Goal: Task Accomplishment & Management: Use online tool/utility

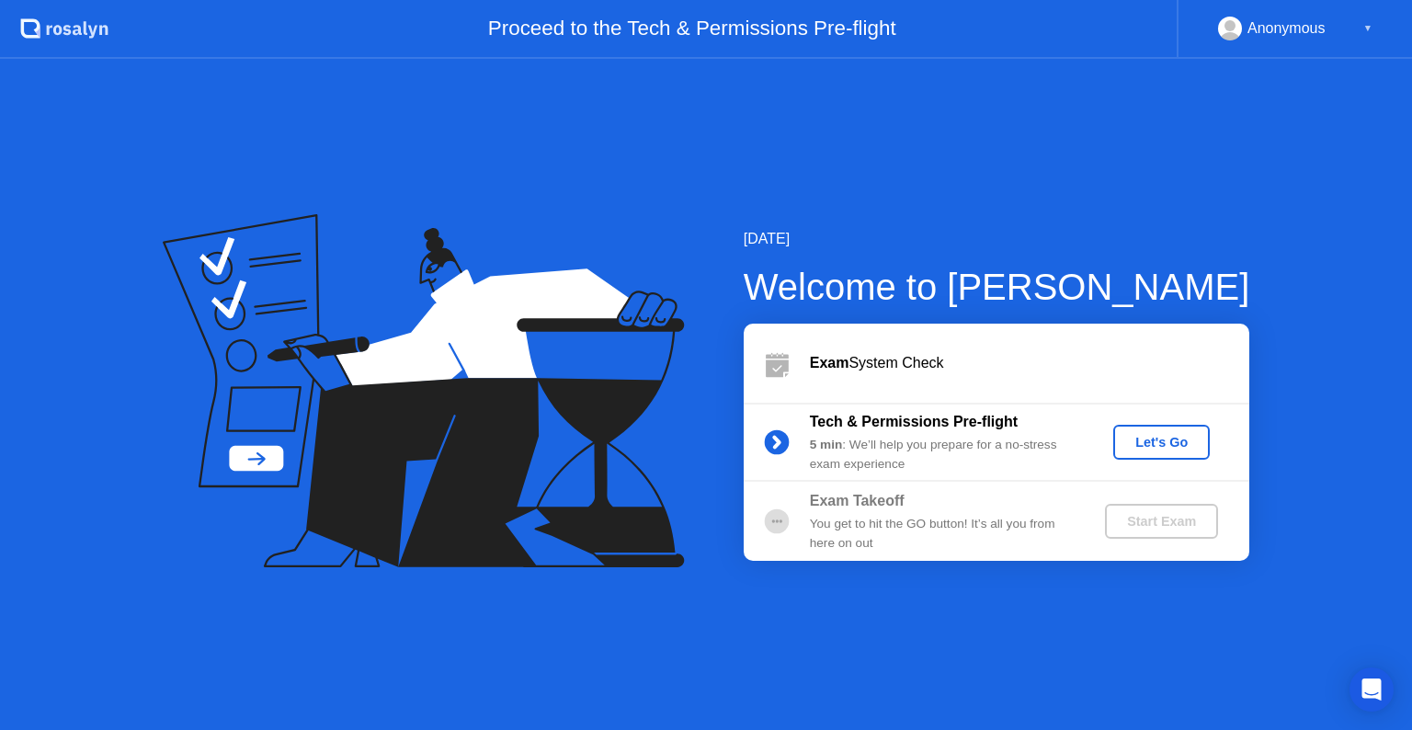
click at [1145, 442] on div "Let's Go" at bounding box center [1162, 442] width 82 height 15
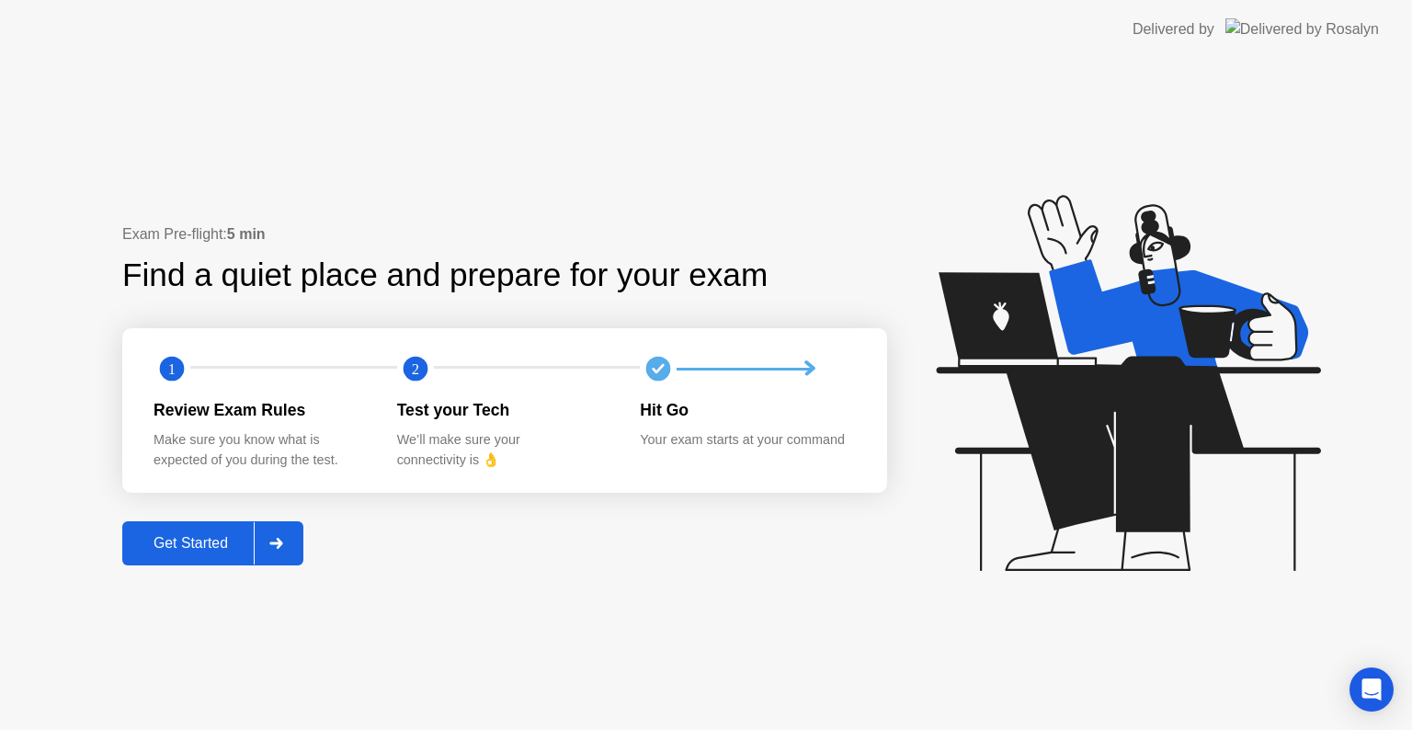
click at [260, 531] on div at bounding box center [276, 543] width 44 height 42
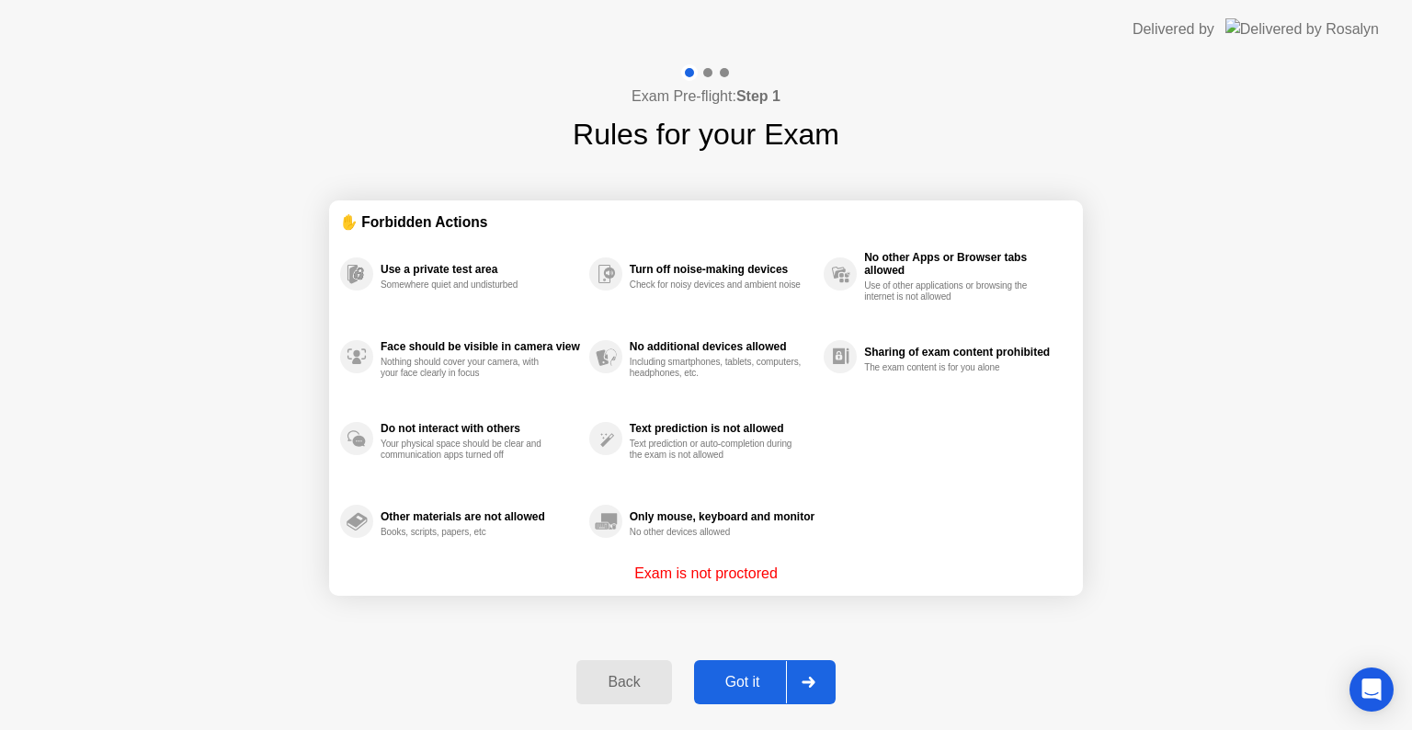
click at [732, 689] on div "Got it" at bounding box center [743, 682] width 86 height 17
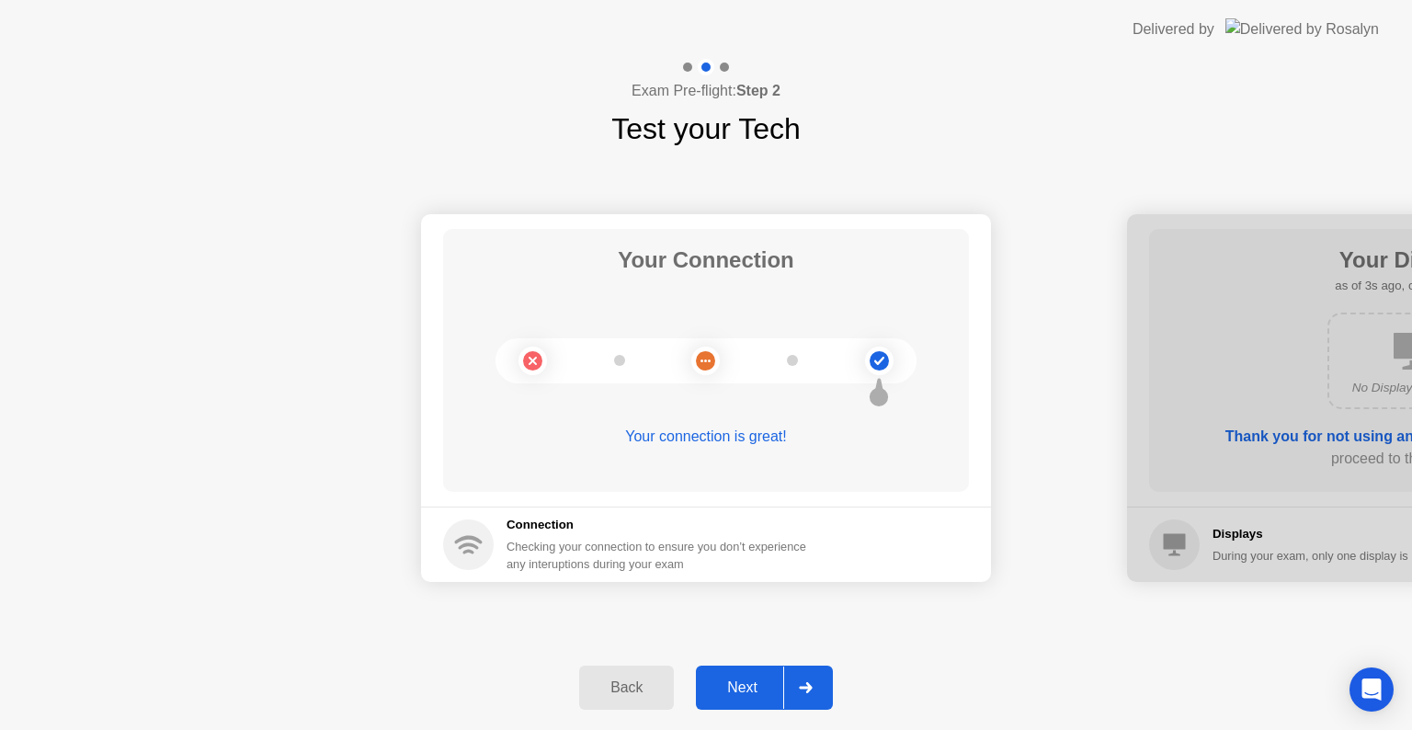
click at [732, 689] on div "Next" at bounding box center [742, 687] width 82 height 17
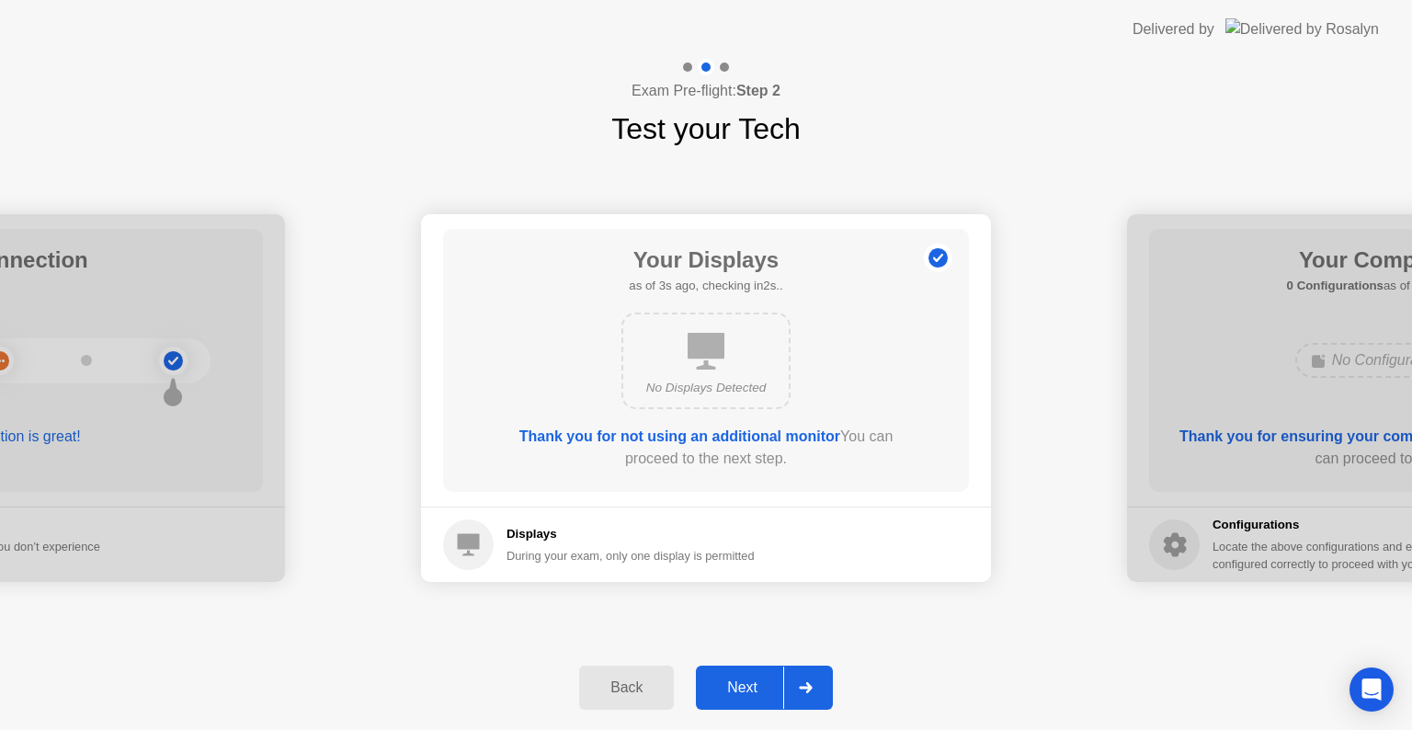
click at [732, 689] on div "Next" at bounding box center [742, 687] width 82 height 17
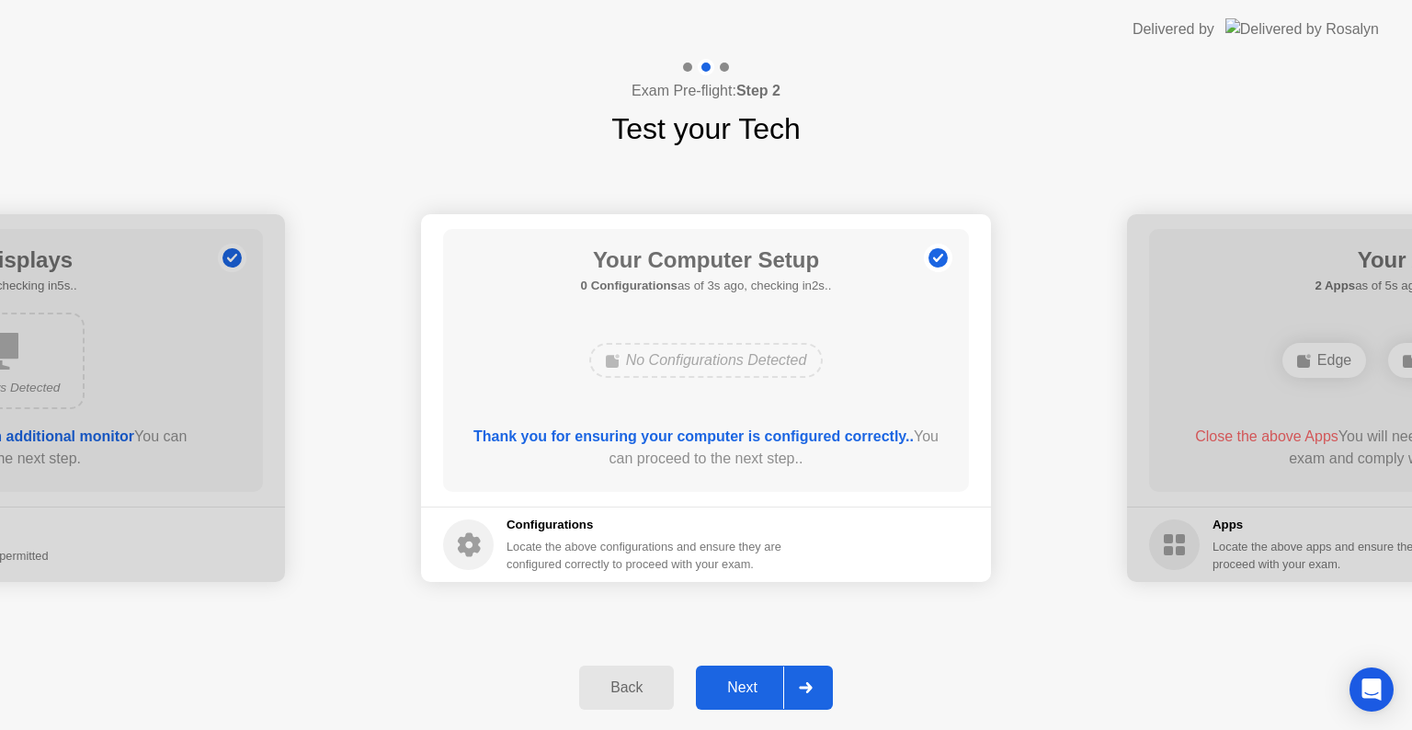
click at [732, 689] on div "Next" at bounding box center [742, 687] width 82 height 17
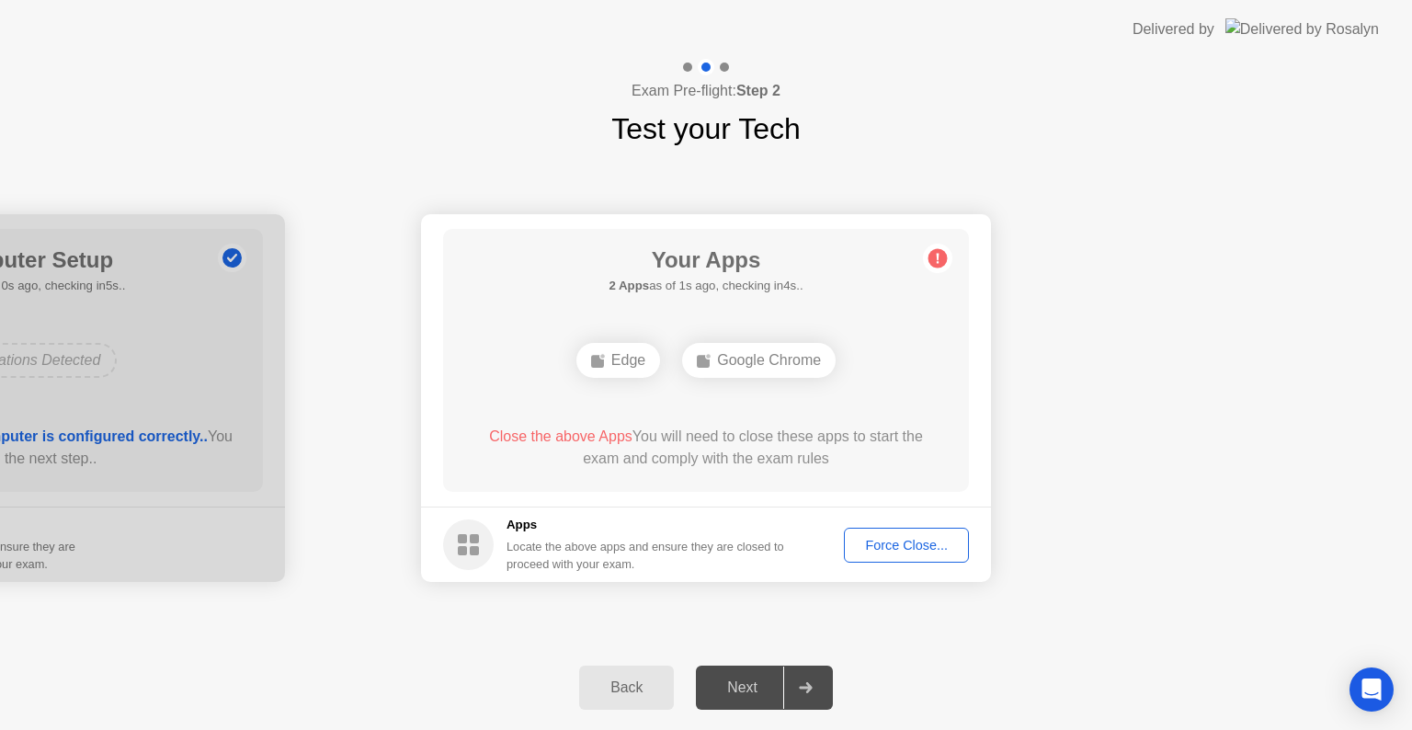
click at [732, 689] on div "Next" at bounding box center [742, 687] width 82 height 17
click at [809, 690] on icon at bounding box center [805, 687] width 13 height 11
click at [879, 547] on div "Force Close..." at bounding box center [906, 545] width 112 height 15
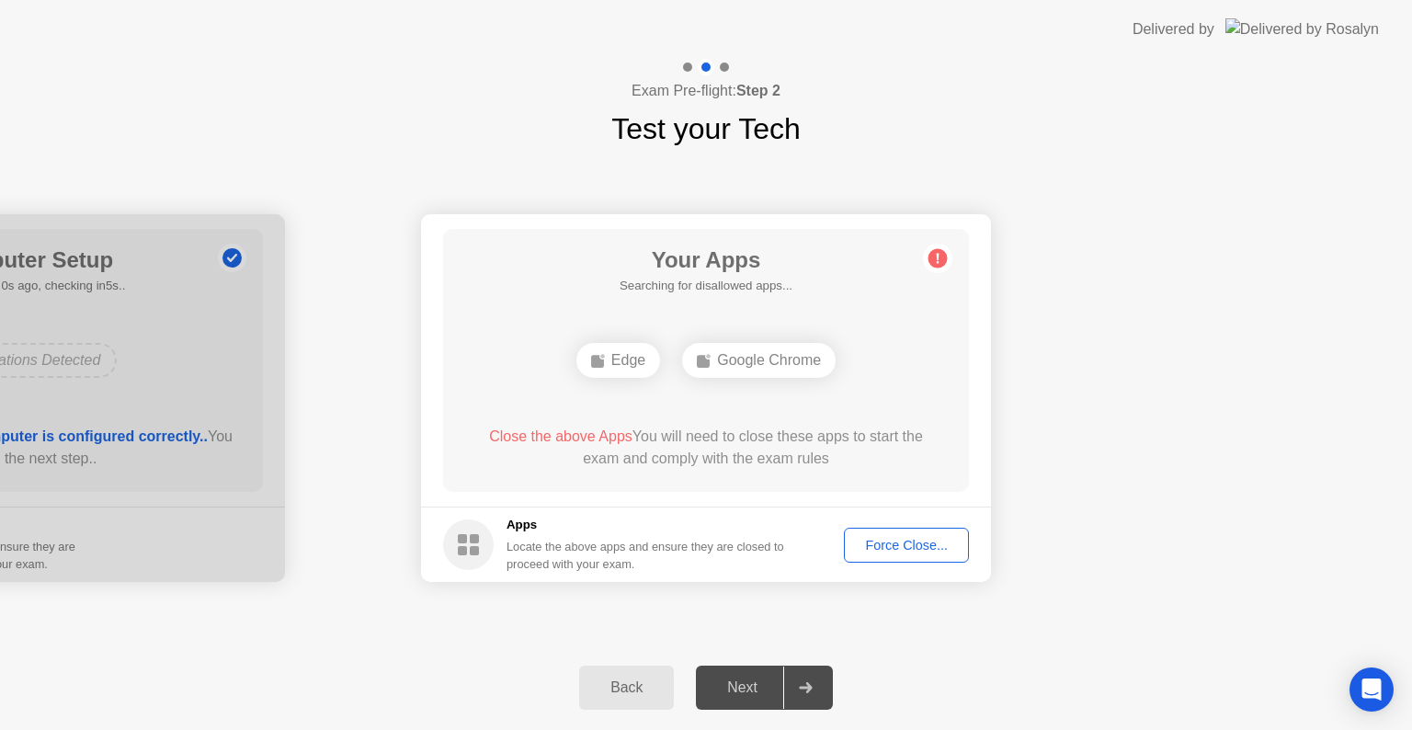
click at [910, 545] on div "Force Close..." at bounding box center [906, 545] width 112 height 15
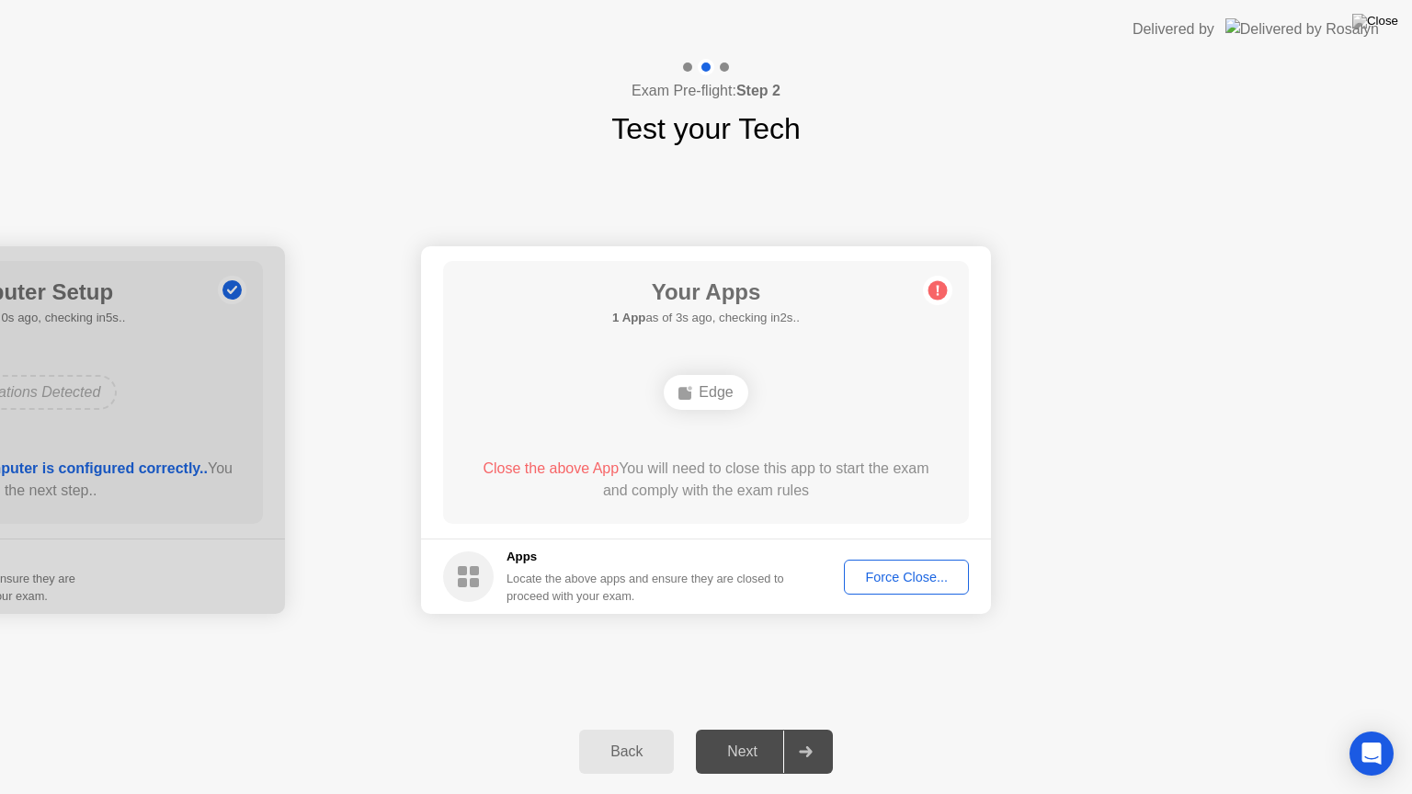
click at [927, 563] on button "Force Close..." at bounding box center [906, 577] width 125 height 35
click at [949, 571] on div "Force Close..." at bounding box center [906, 577] width 112 height 15
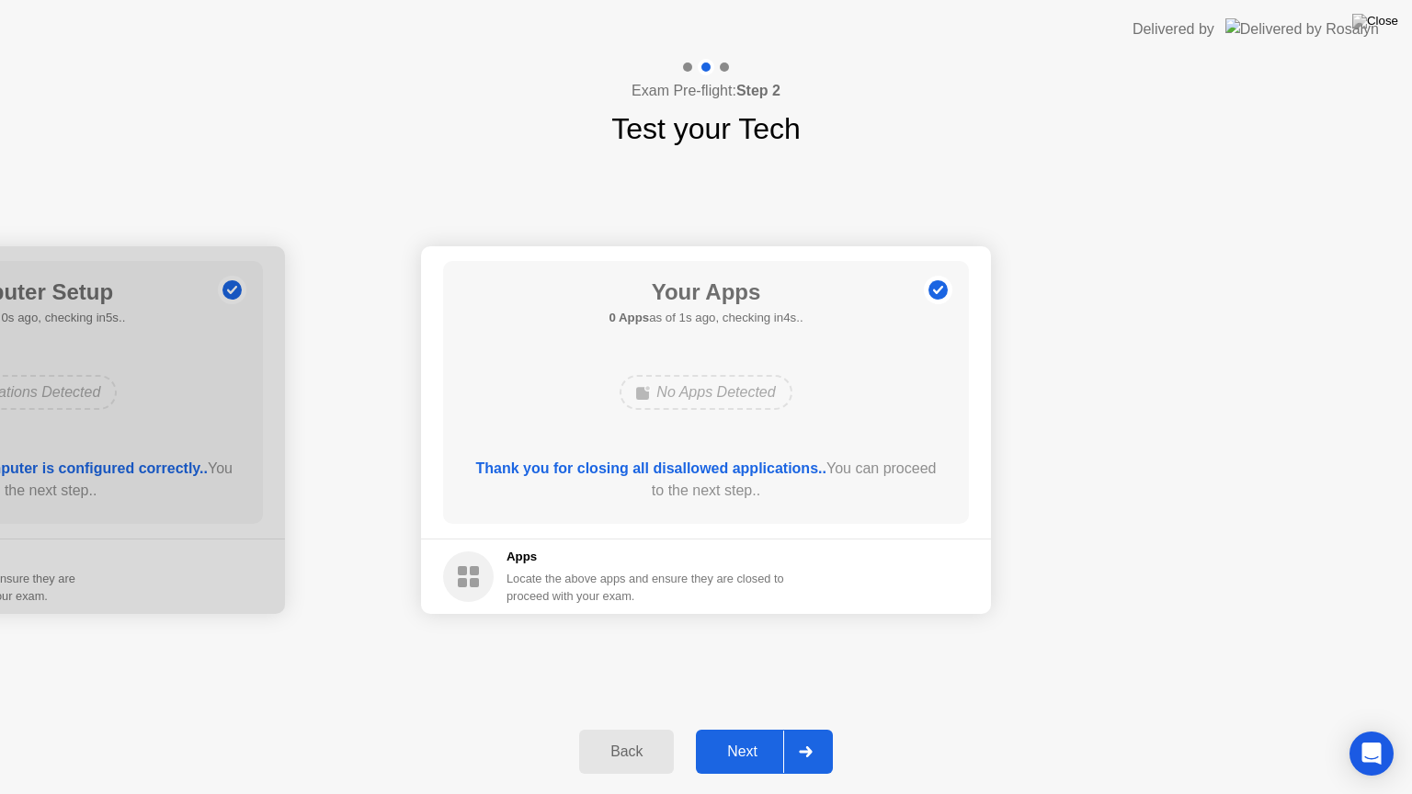
click at [756, 729] on div "Next" at bounding box center [742, 752] width 82 height 17
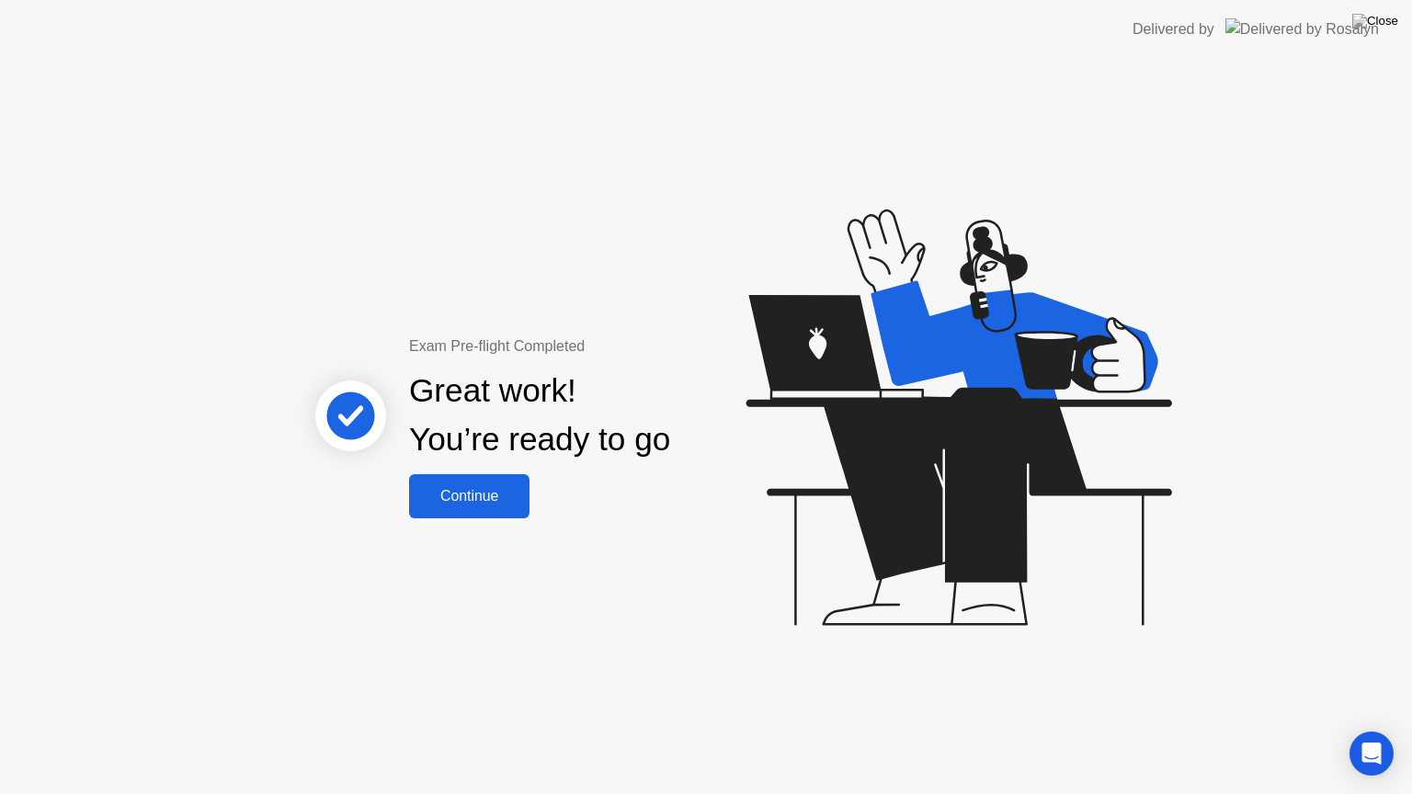
click at [482, 510] on button "Continue" at bounding box center [469, 496] width 120 height 44
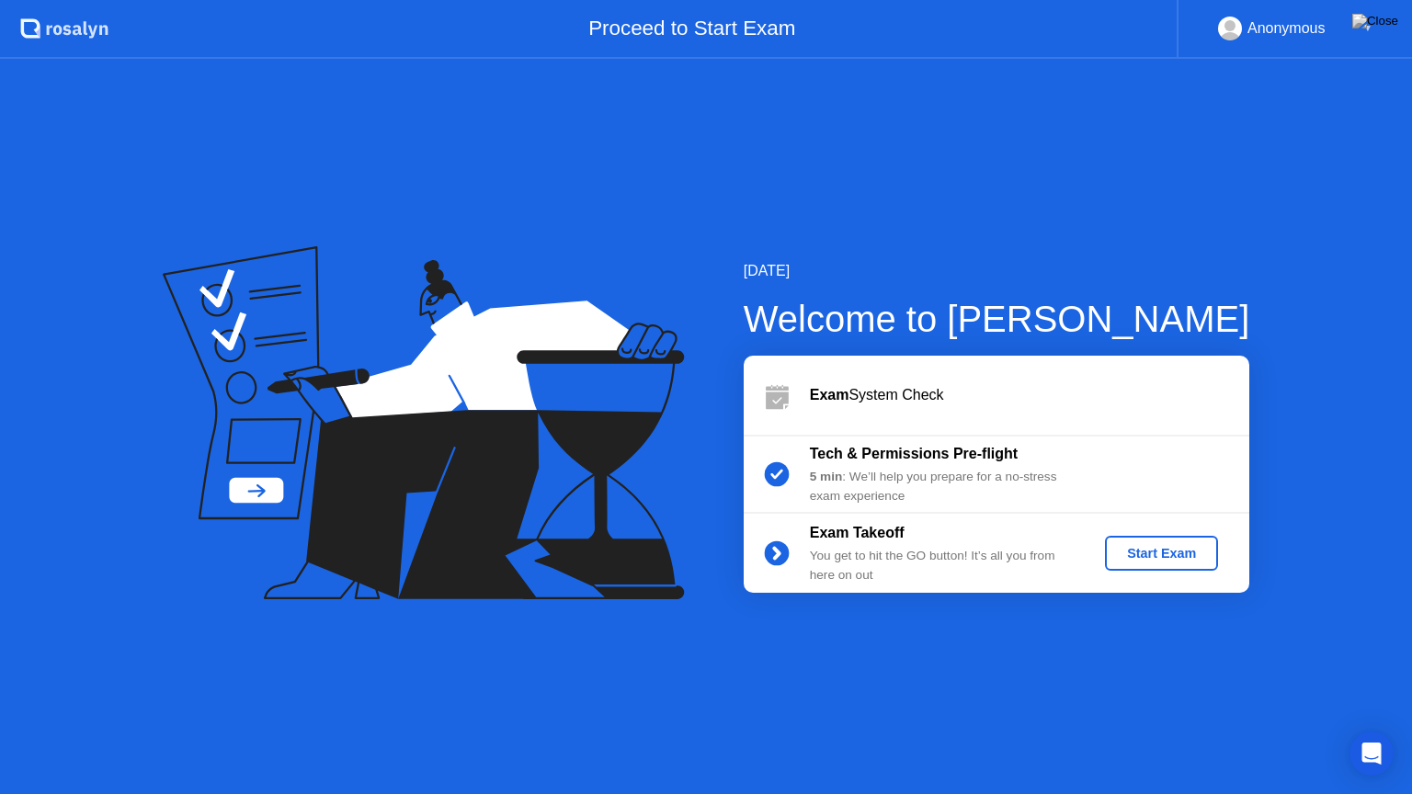
click at [1145, 561] on div "Start Exam" at bounding box center [1161, 553] width 98 height 15
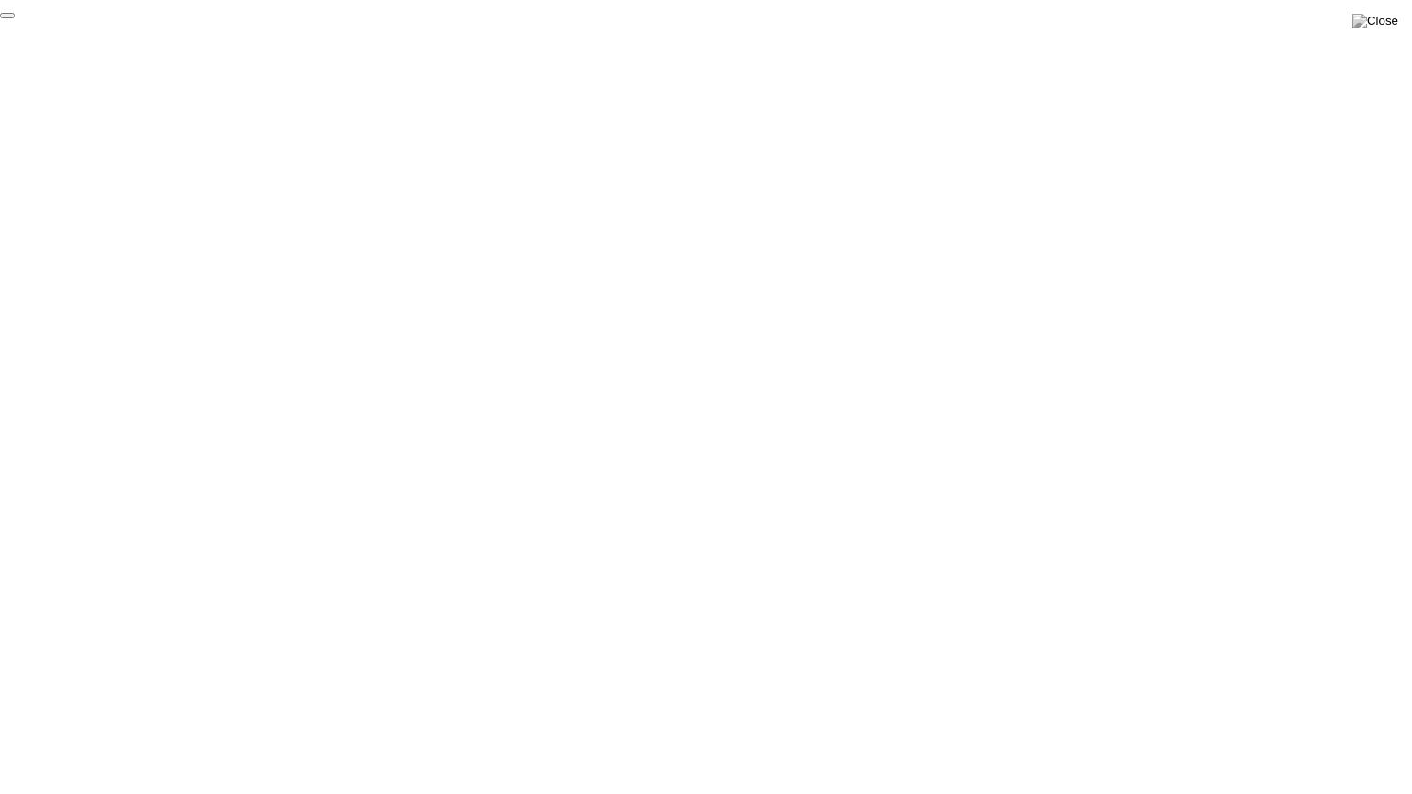
click div "End Proctoring Session"
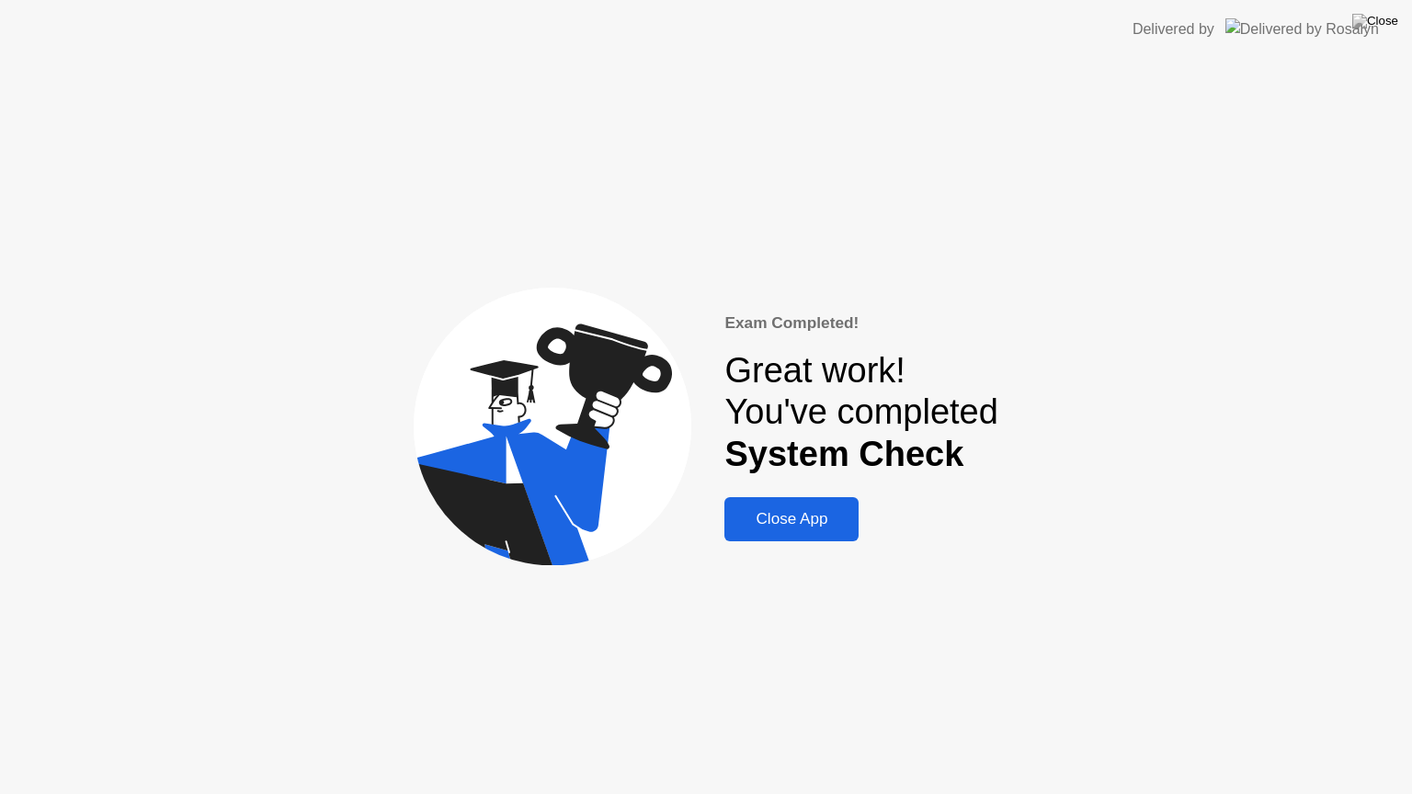
click at [770, 522] on div "Close App" at bounding box center [791, 519] width 123 height 18
